Goal: Task Accomplishment & Management: Manage account settings

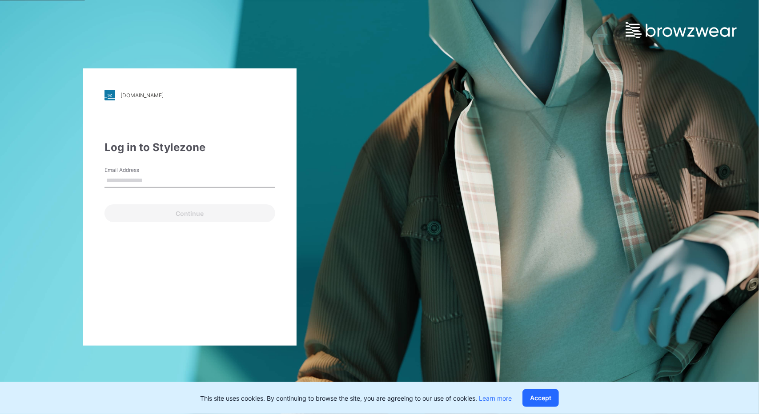
type input "**********"
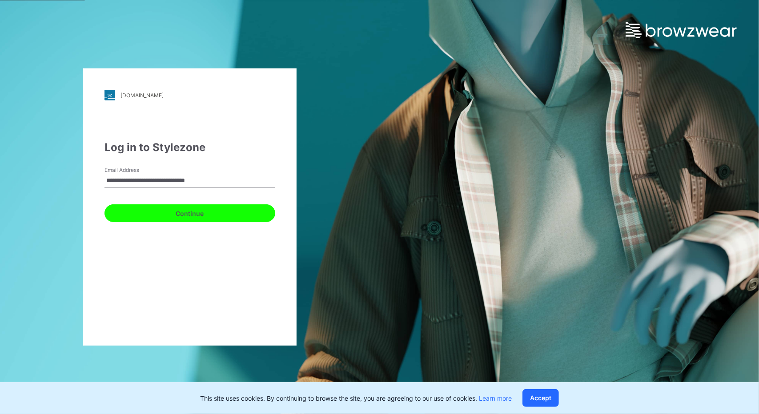
click at [182, 209] on button "Continue" at bounding box center [189, 213] width 171 height 18
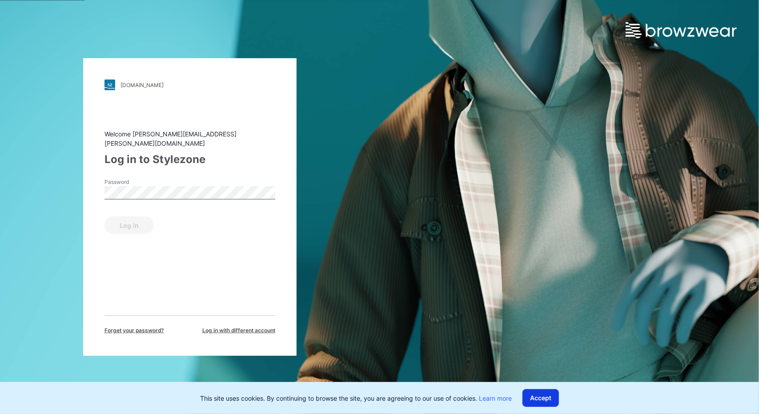
click at [548, 399] on button "Accept" at bounding box center [540, 398] width 36 height 18
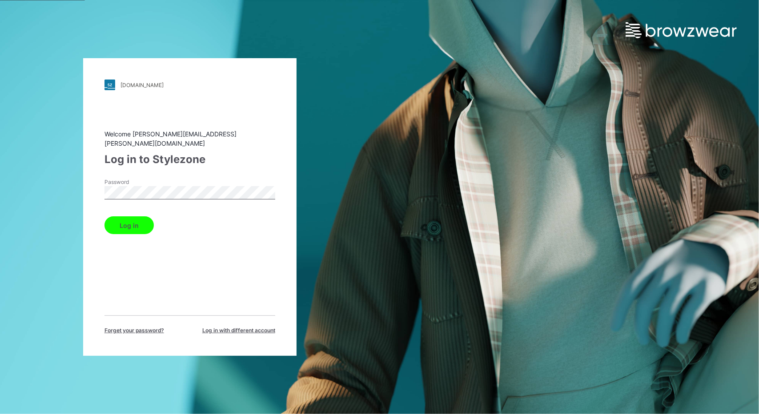
click at [137, 220] on button "Log in" at bounding box center [128, 225] width 49 height 18
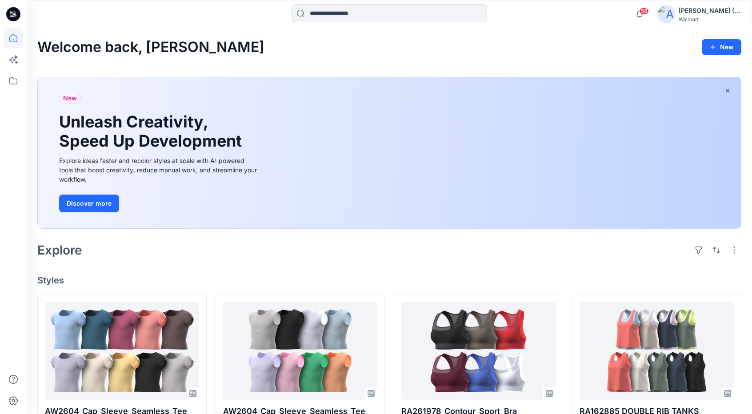
click at [345, 15] on input at bounding box center [390, 13] width 196 height 18
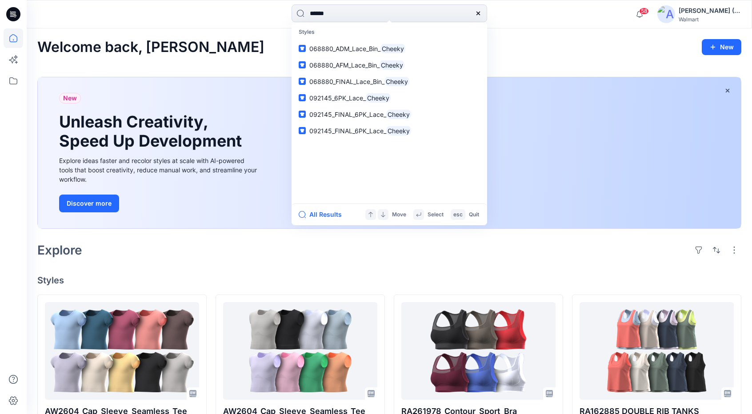
type input "******"
click at [479, 16] on icon at bounding box center [478, 13] width 7 height 7
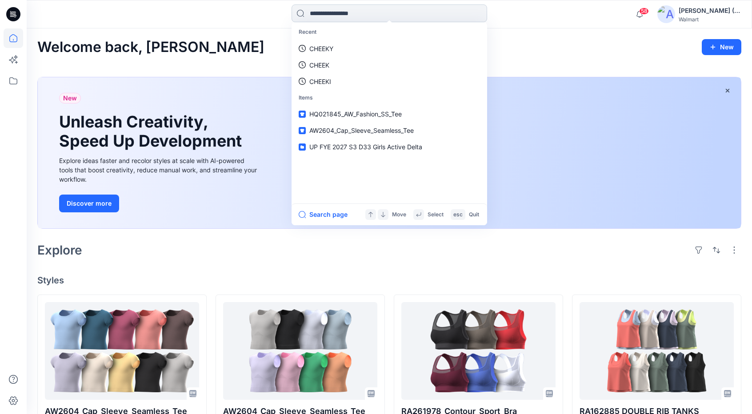
click at [427, 15] on input at bounding box center [390, 13] width 196 height 18
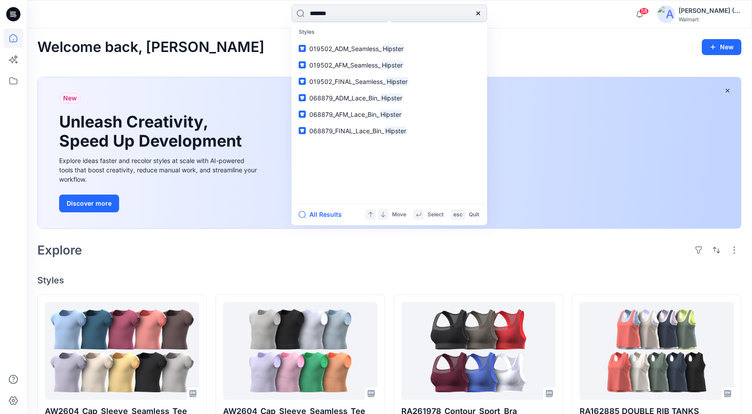
type input "*******"
click at [391, 63] on mark "Hipster" at bounding box center [392, 65] width 24 height 10
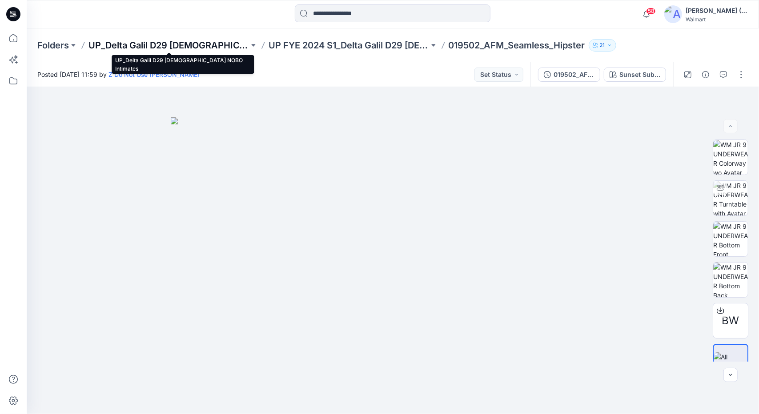
click at [187, 45] on p "UP_Delta Galil D29 Ladies NOBO Intimates" at bounding box center [168, 45] width 160 height 12
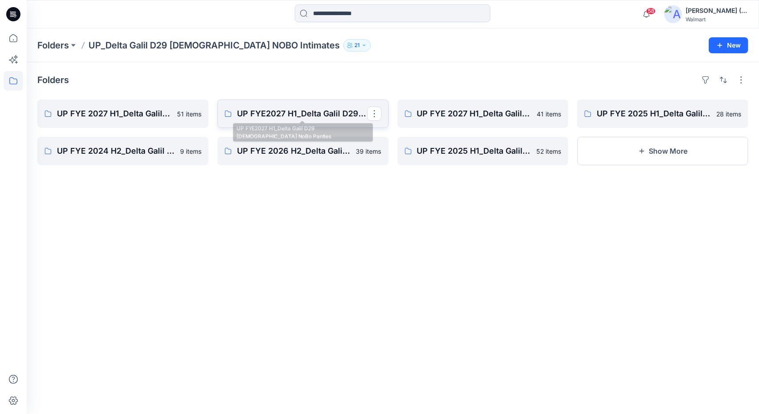
click at [320, 116] on p "UP FYE2027 H1_Delta Galil D29 Ladies NoBo Panties" at bounding box center [302, 114] width 130 height 12
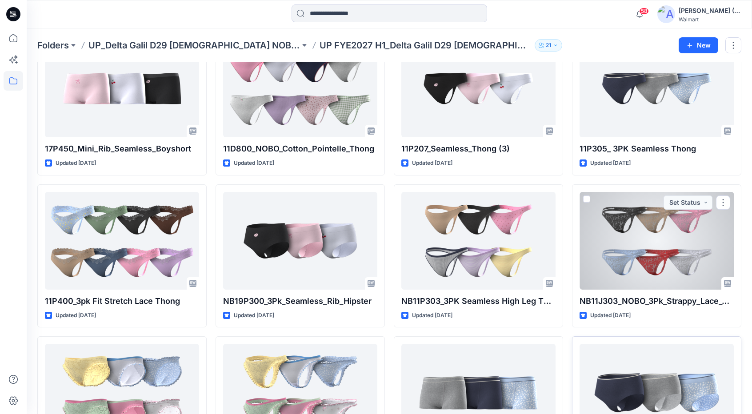
scroll to position [441, 0]
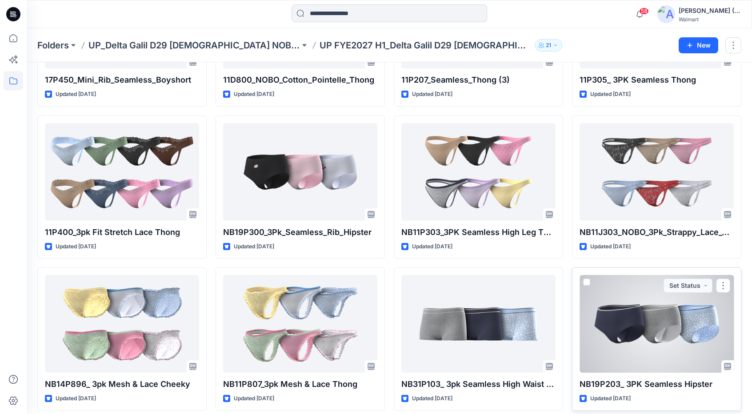
click at [644, 320] on div at bounding box center [657, 324] width 154 height 98
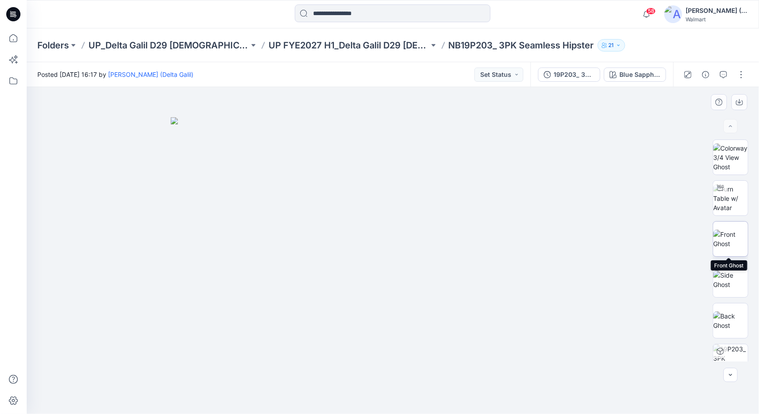
click at [726, 236] on img at bounding box center [730, 239] width 35 height 19
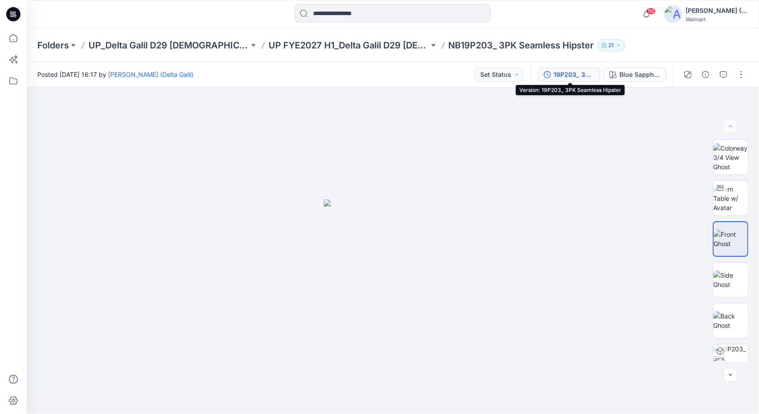
click at [562, 73] on div "19P203_ 3PK Seamless Hipster" at bounding box center [573, 75] width 41 height 10
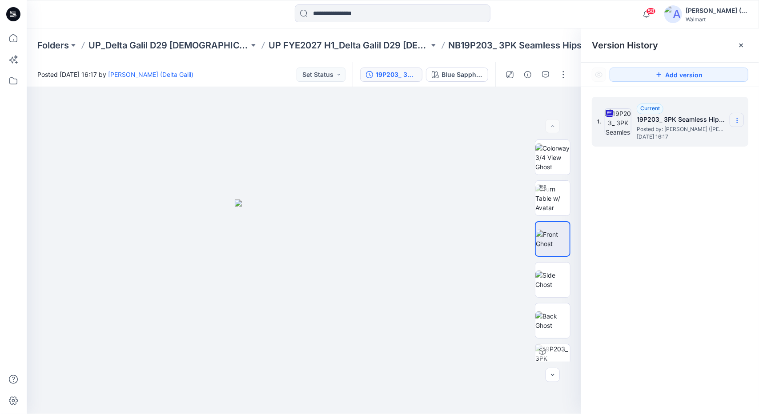
click at [736, 120] on icon at bounding box center [736, 120] width 7 height 7
click at [707, 139] on span "Download Source BW File" at bounding box center [692, 137] width 74 height 11
click at [457, 123] on img at bounding box center [304, 265] width 444 height 297
click at [8, 39] on icon at bounding box center [14, 38] width 20 height 20
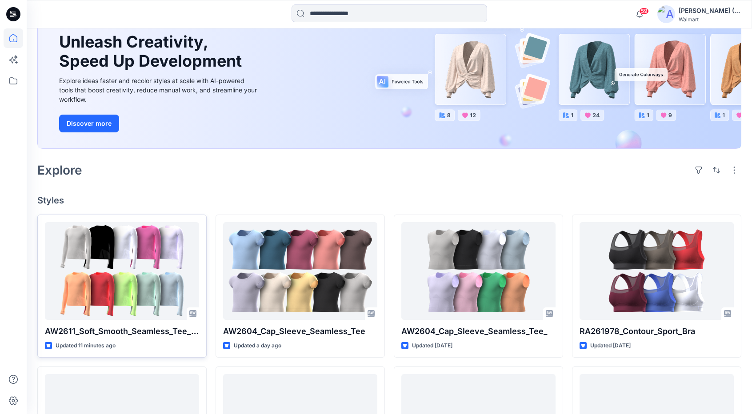
scroll to position [89, 0]
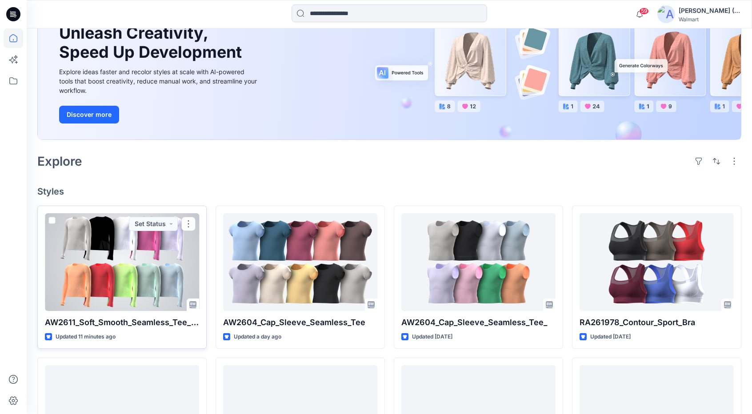
click at [155, 267] on div at bounding box center [122, 262] width 154 height 98
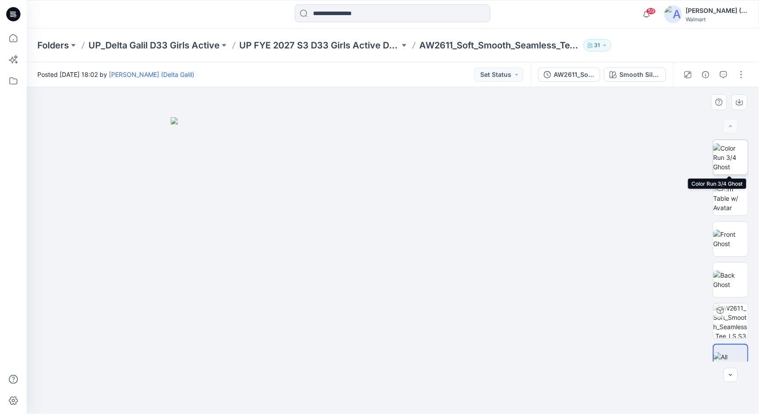
click at [717, 168] on img at bounding box center [730, 158] width 35 height 28
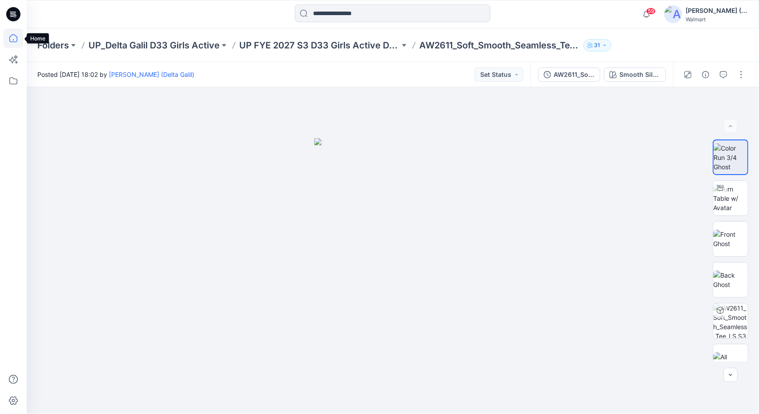
click at [9, 38] on icon at bounding box center [14, 38] width 20 height 20
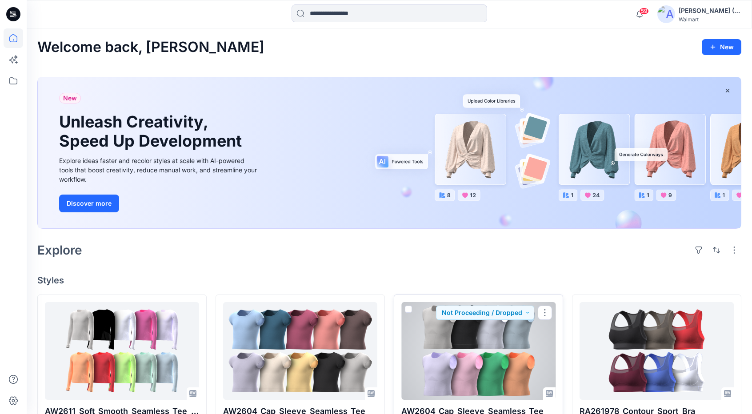
click at [436, 334] on div at bounding box center [478, 351] width 154 height 98
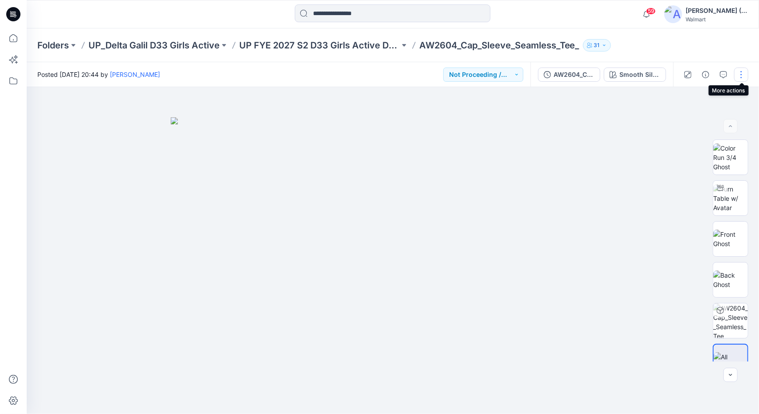
click at [742, 74] on button "button" at bounding box center [741, 75] width 14 height 14
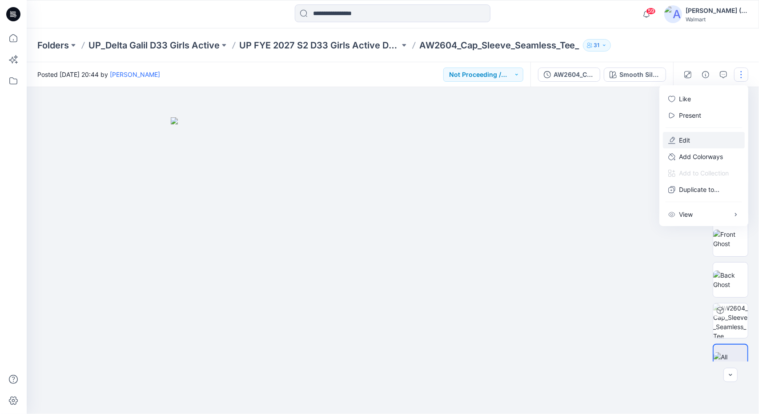
click at [684, 145] on button "Edit" at bounding box center [704, 140] width 82 height 16
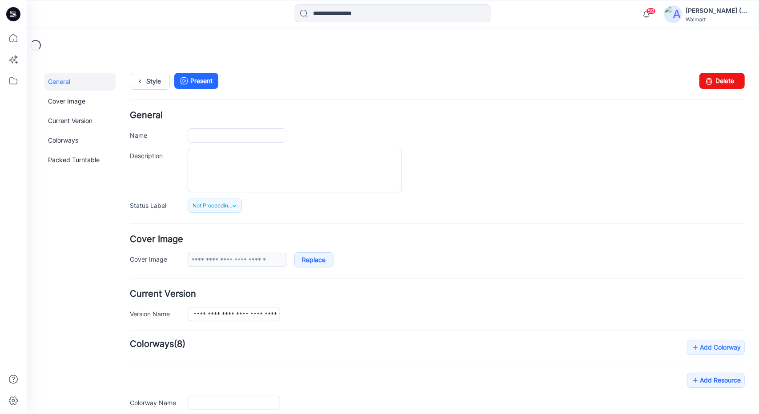
type input "**********"
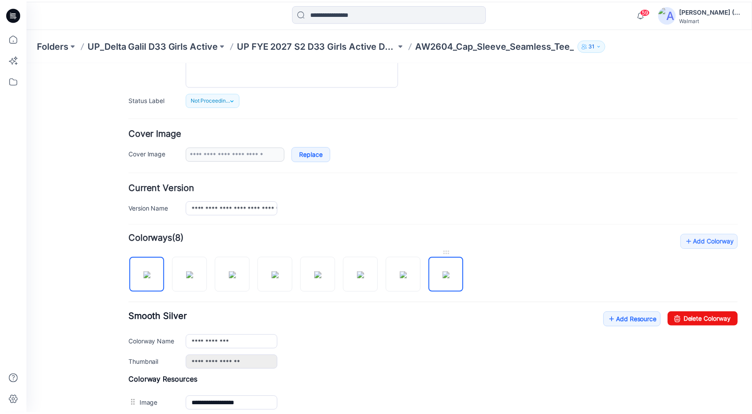
scroll to position [133, 0]
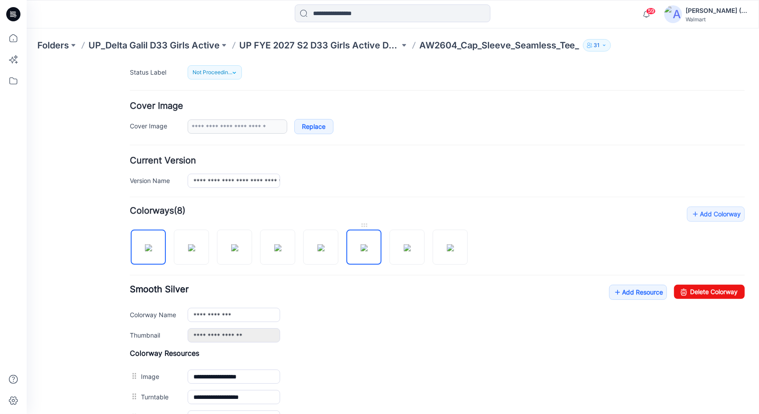
click at [367, 251] on img at bounding box center [363, 247] width 7 height 7
click at [403, 244] on img at bounding box center [406, 247] width 7 height 7
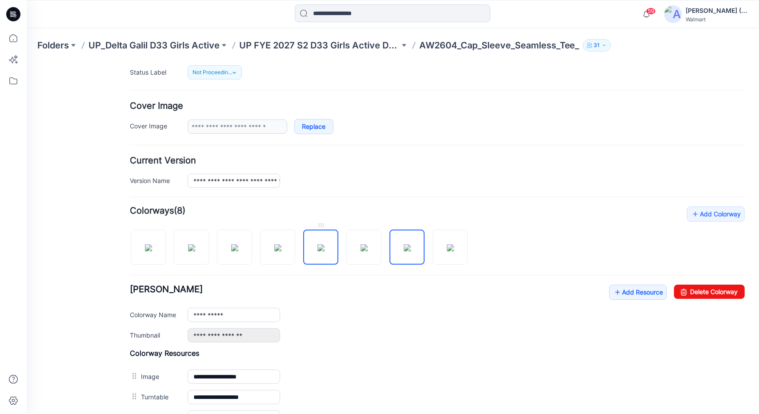
click at [324, 249] on img at bounding box center [320, 247] width 7 height 7
click at [281, 251] on img at bounding box center [277, 247] width 7 height 7
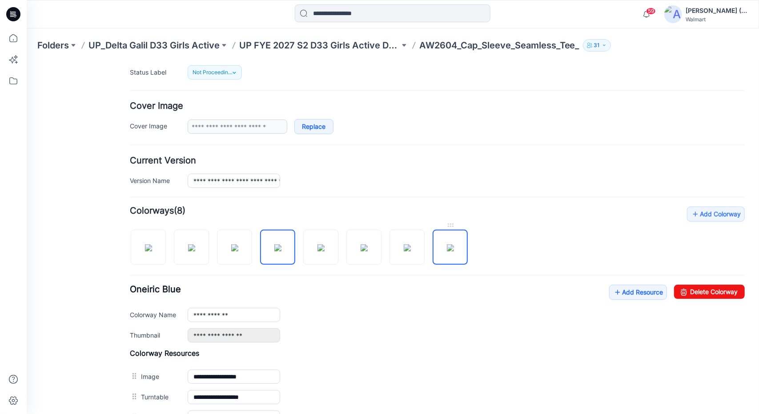
click at [446, 251] on img at bounding box center [449, 247] width 7 height 7
click at [281, 248] on img at bounding box center [277, 247] width 7 height 7
type input "**********"
click at [11, 40] on icon at bounding box center [14, 38] width 20 height 20
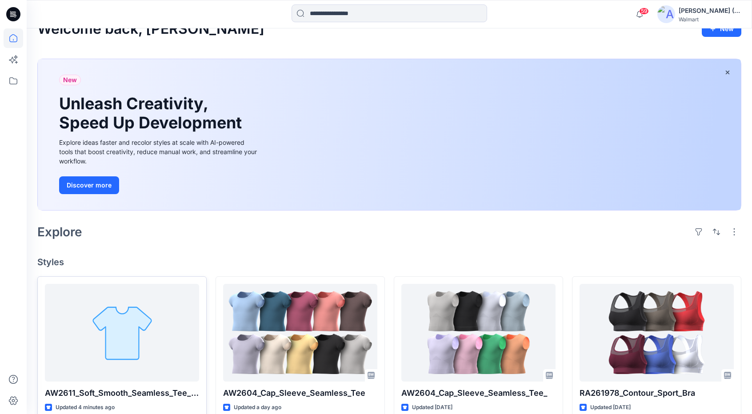
scroll to position [89, 0]
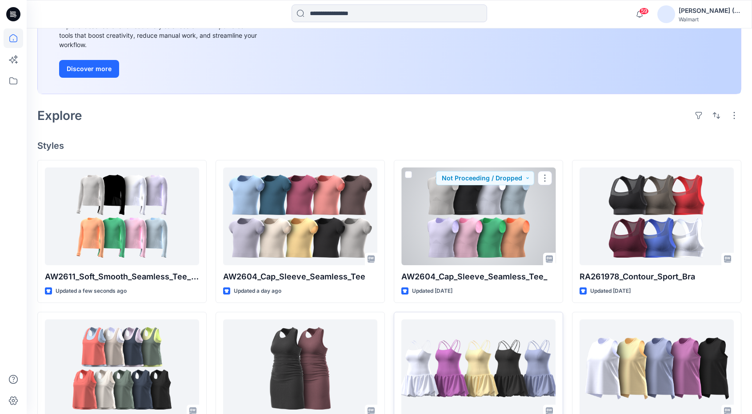
scroll to position [178, 0]
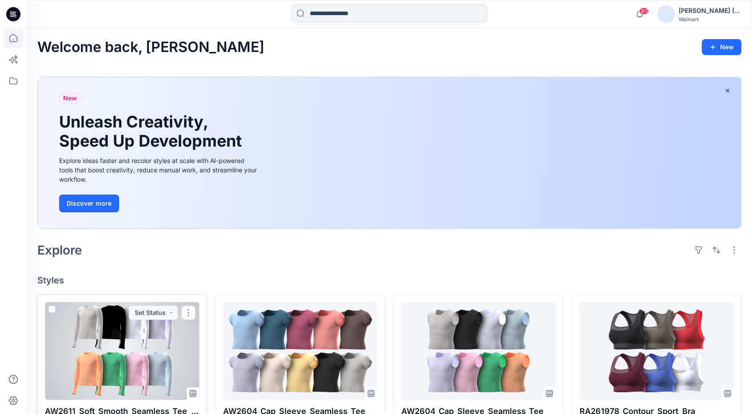
click at [114, 352] on div at bounding box center [122, 351] width 154 height 98
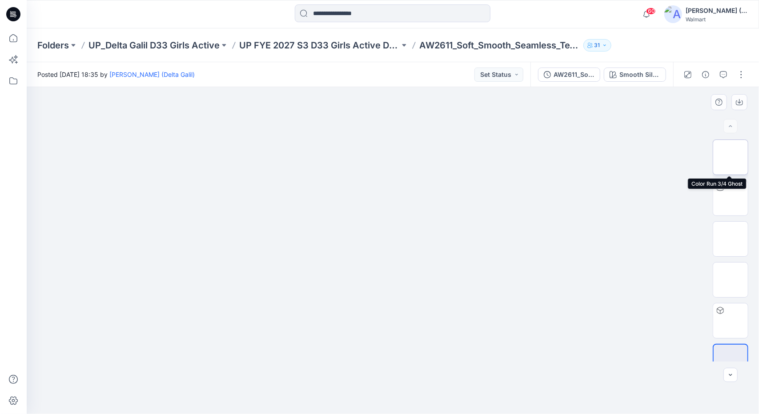
click at [730, 157] on img at bounding box center [730, 157] width 0 height 0
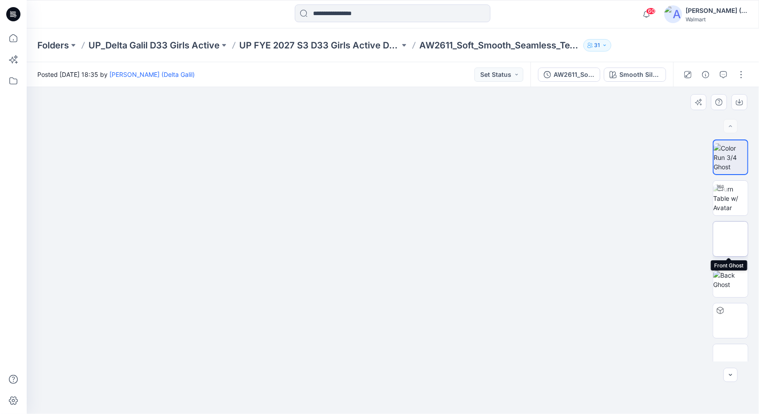
click at [730, 239] on img at bounding box center [730, 239] width 0 height 0
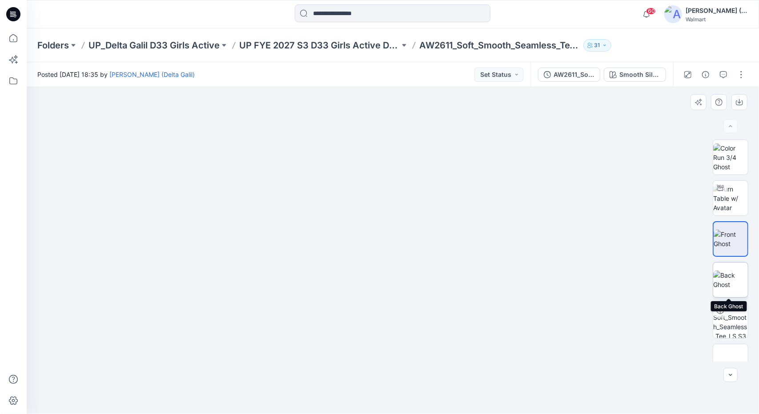
click at [721, 278] on img at bounding box center [730, 280] width 35 height 19
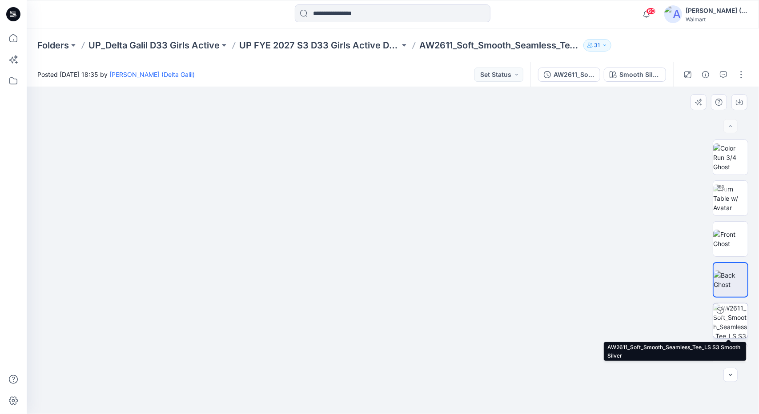
click at [736, 317] on img at bounding box center [730, 321] width 35 height 35
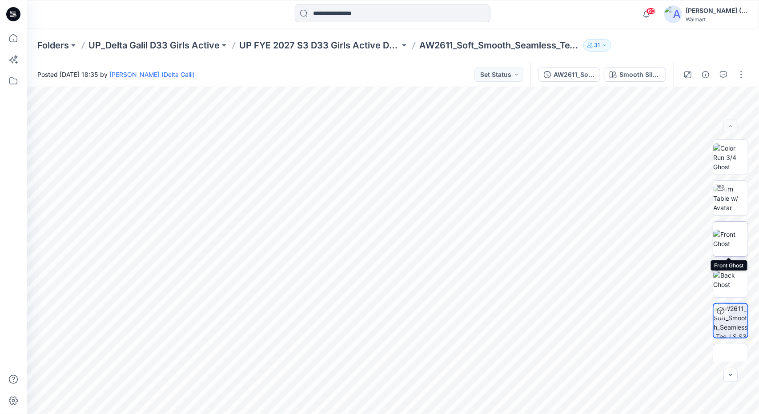
click at [738, 235] on img at bounding box center [730, 239] width 35 height 19
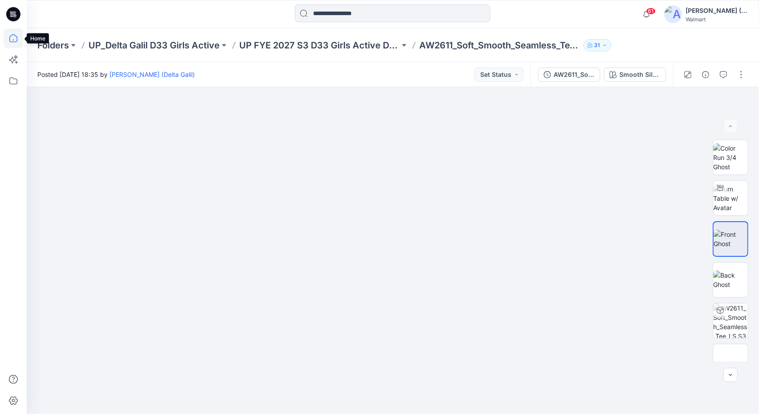
click at [10, 34] on icon at bounding box center [14, 38] width 20 height 20
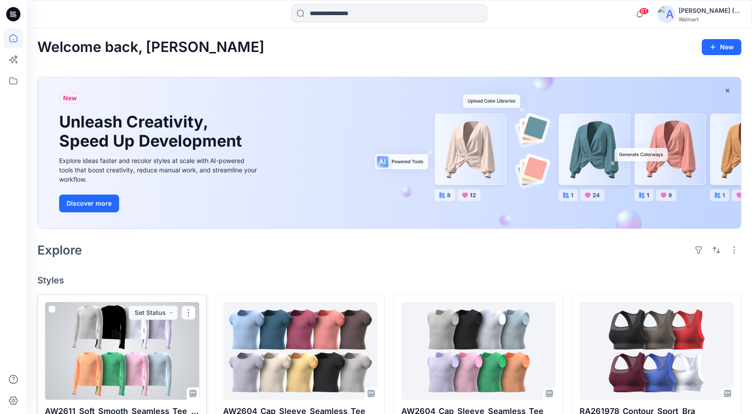
click at [156, 349] on div at bounding box center [122, 351] width 154 height 98
